Goal: Task Accomplishment & Management: Manage account settings

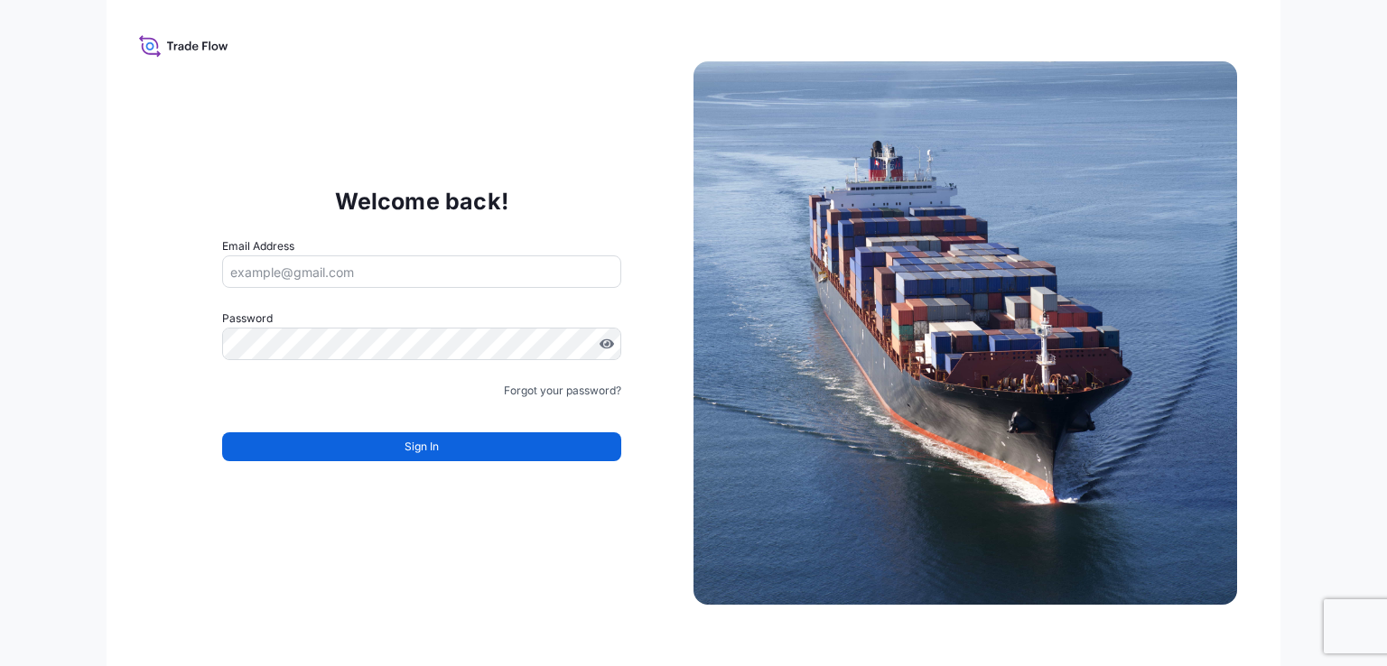
click at [335, 275] on input "Email Address" at bounding box center [421, 272] width 399 height 33
click at [332, 268] on input "Email Address" at bounding box center [421, 272] width 399 height 33
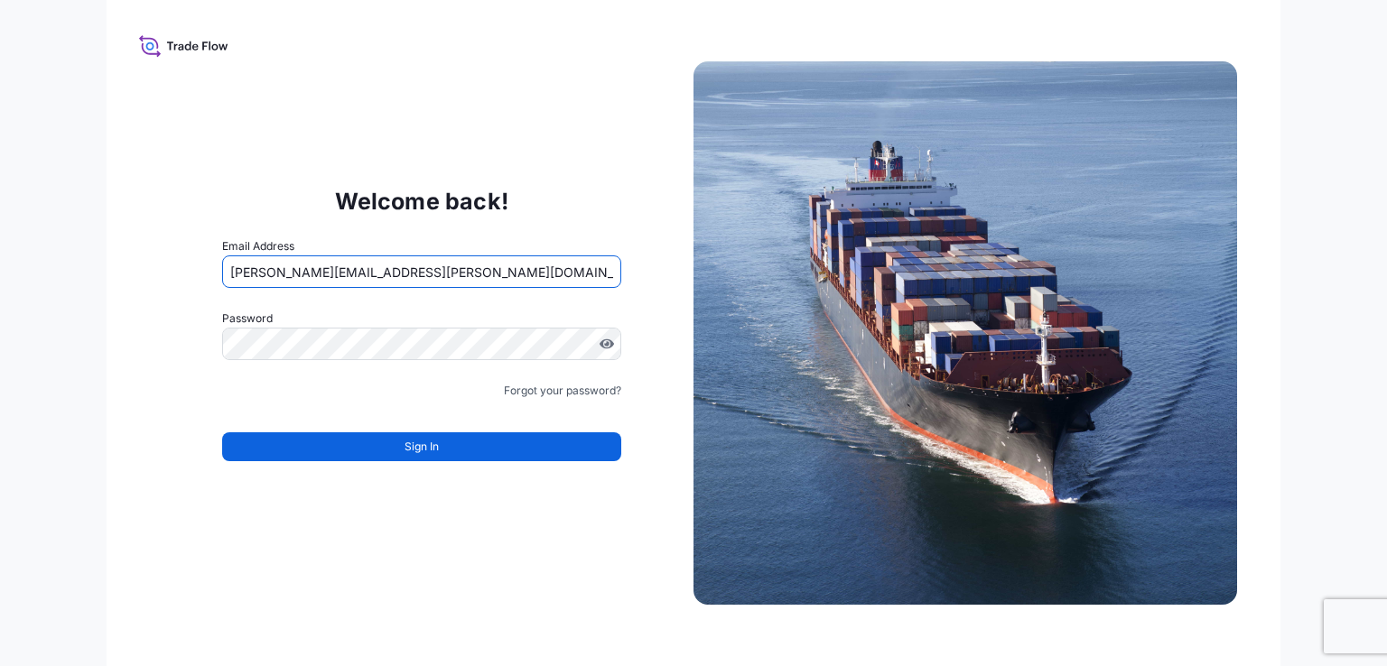
type input "[PERSON_NAME][EMAIL_ADDRESS][PERSON_NAME][DOMAIN_NAME]"
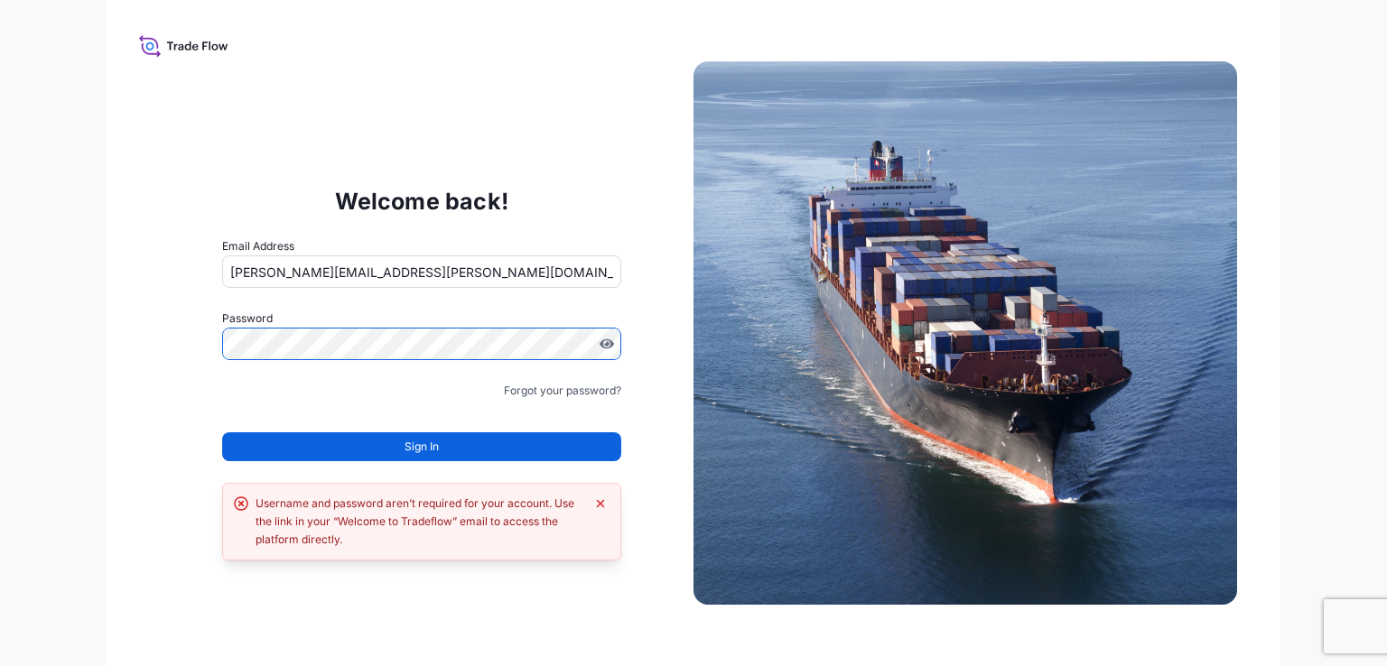
click at [336, 531] on div "Username and password aren’t required for your account. Use the link in your “W…" at bounding box center [420, 522] width 329 height 54
click at [358, 526] on div "Username and password aren’t required for your account. Use the link in your “W…" at bounding box center [420, 522] width 329 height 54
click at [314, 545] on div "Username and password aren’t required for your account. Use the link in your “W…" at bounding box center [420, 522] width 329 height 54
click at [177, 50] on icon at bounding box center [183, 46] width 89 height 26
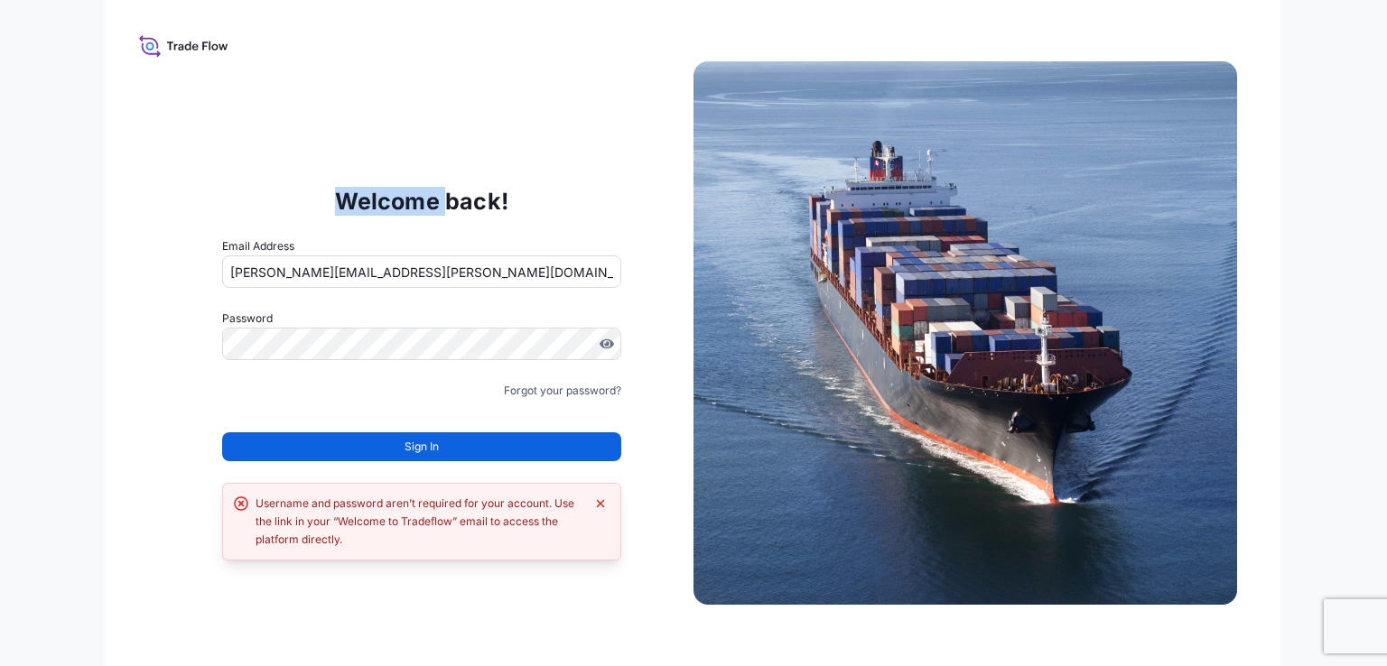
click at [177, 50] on icon at bounding box center [183, 46] width 89 height 26
